Goal: Find specific page/section: Find specific page/section

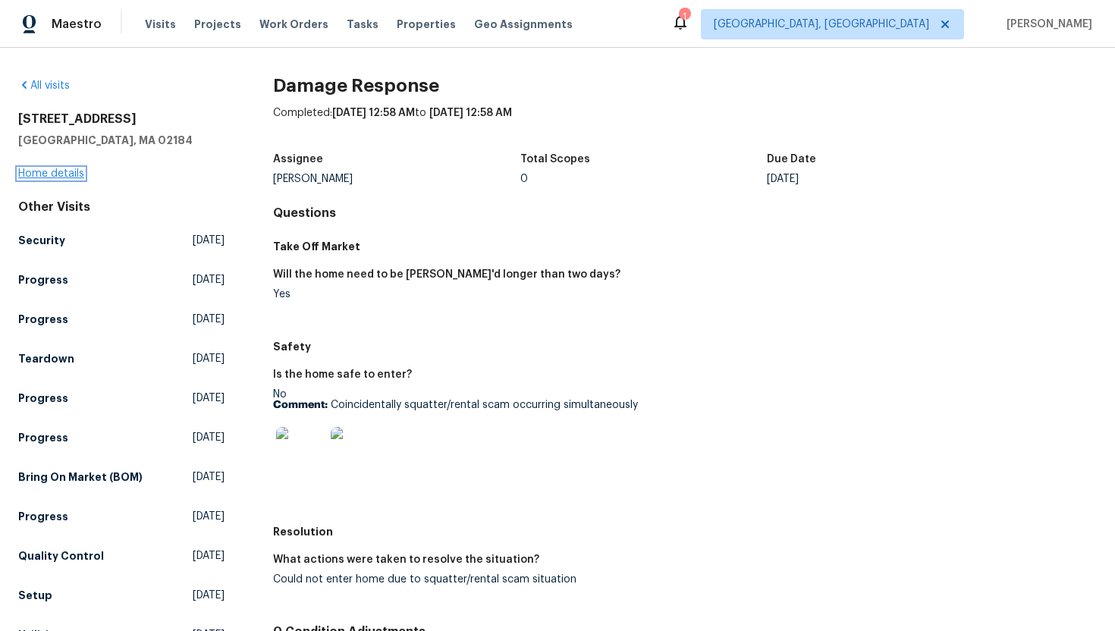
click at [40, 174] on link "Home details" at bounding box center [51, 173] width 66 height 11
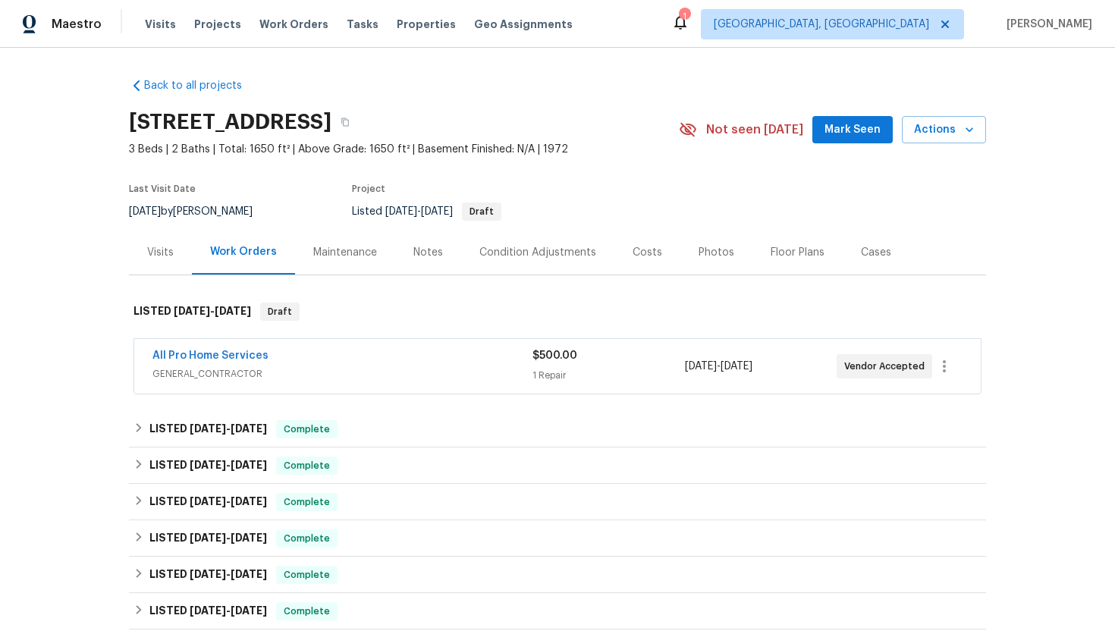
click at [315, 369] on span "GENERAL_CONTRACTOR" at bounding box center [342, 373] width 380 height 15
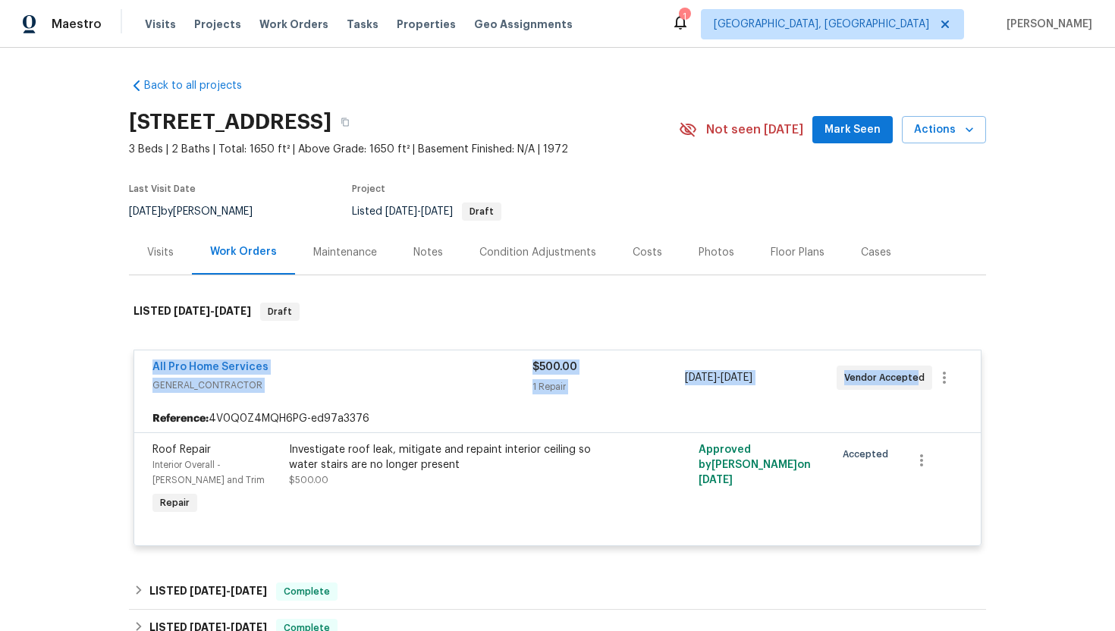
copy div "All Pro Home Services GENERAL_CONTRACTOR $500.00 1 Repair 8/11/2025 - 8/13/2025…"
drag, startPoint x: 913, startPoint y: 376, endPoint x: 137, endPoint y: 369, distance: 775.3
click at [137, 369] on div "All Pro Home Services GENERAL_CONTRACTOR $500.00 1 Repair 8/11/2025 - 8/13/2025…" at bounding box center [557, 377] width 847 height 55
